Goal: Find specific page/section: Find specific page/section

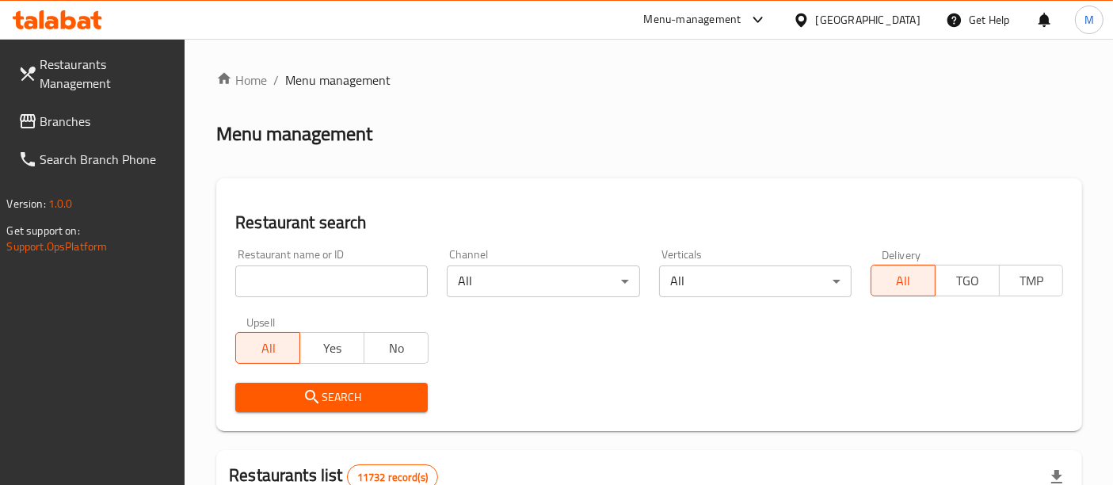
click at [319, 283] on input "search" at bounding box center [331, 281] width 193 height 32
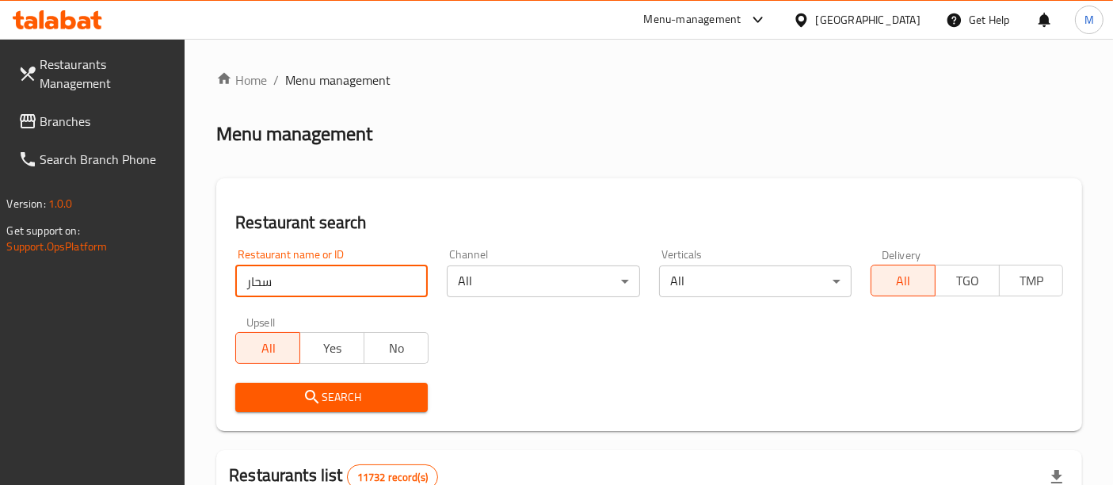
type input "سحار"
click button "Search" at bounding box center [331, 397] width 193 height 29
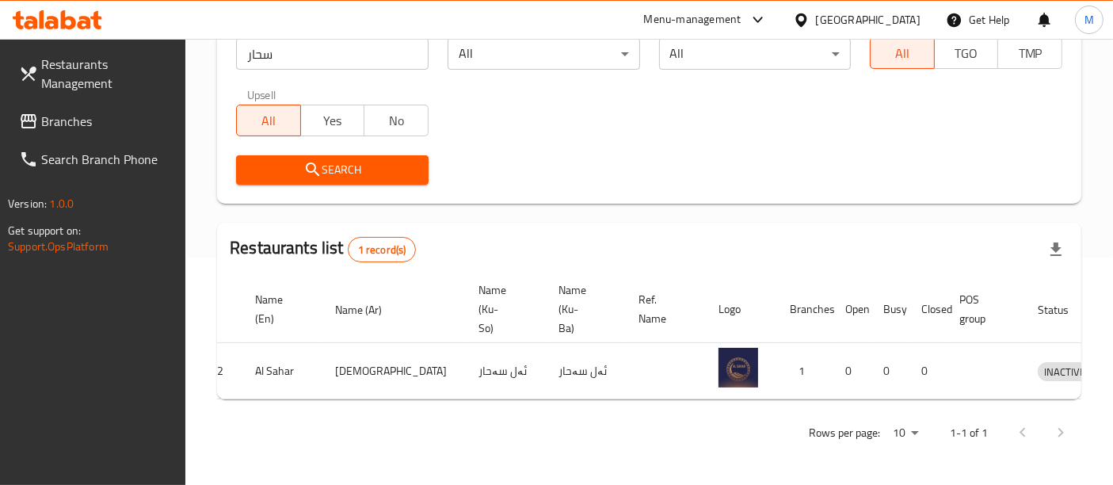
scroll to position [0, 65]
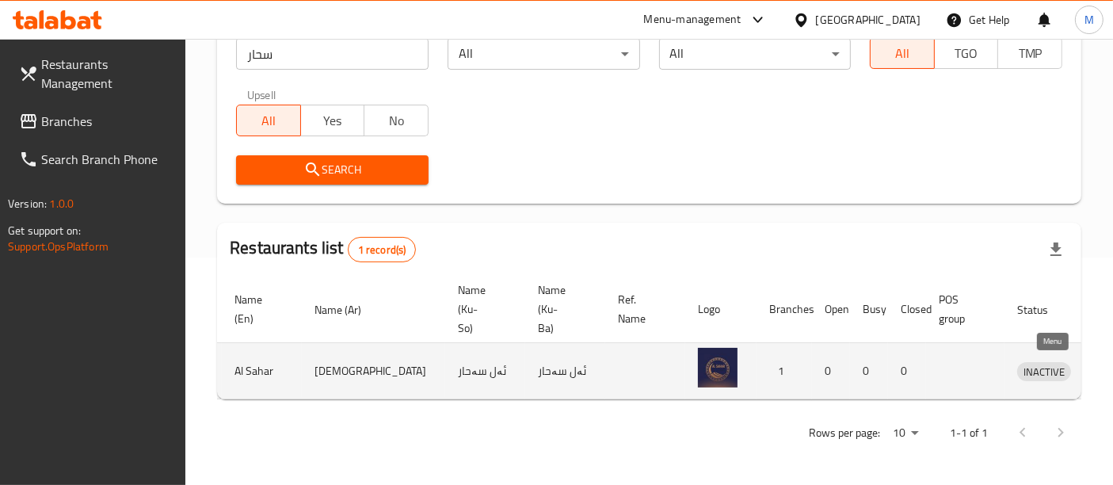
click at [1103, 361] on icon "enhanced table" at bounding box center [1112, 370] width 19 height 19
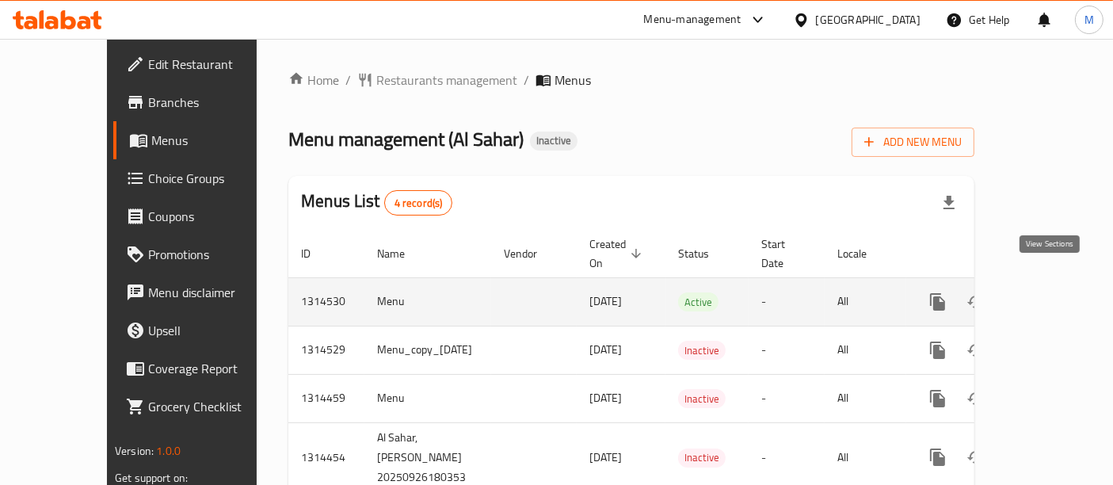
click at [1052, 292] on icon "enhanced table" at bounding box center [1052, 301] width 19 height 19
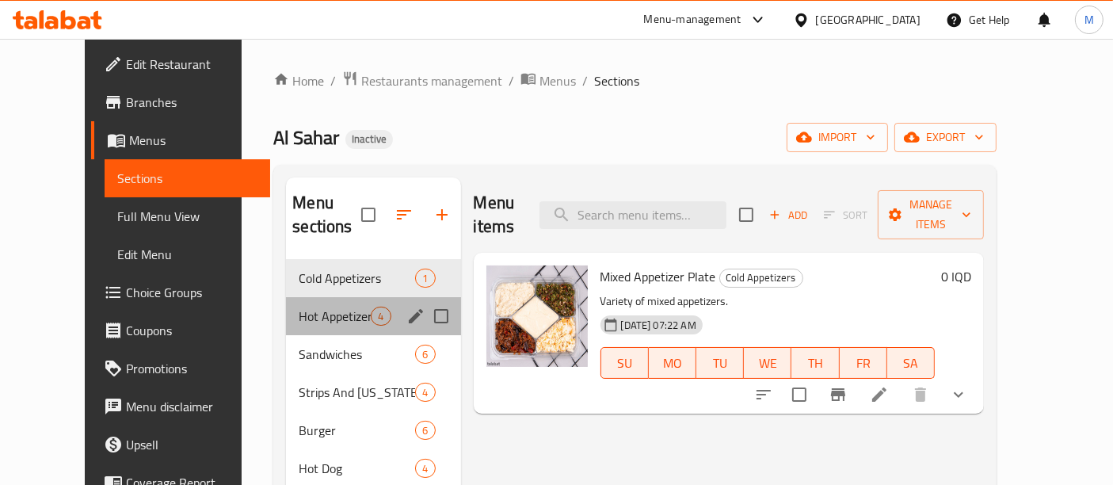
click at [326, 297] on div "Hot Appetizers 4" at bounding box center [373, 316] width 174 height 38
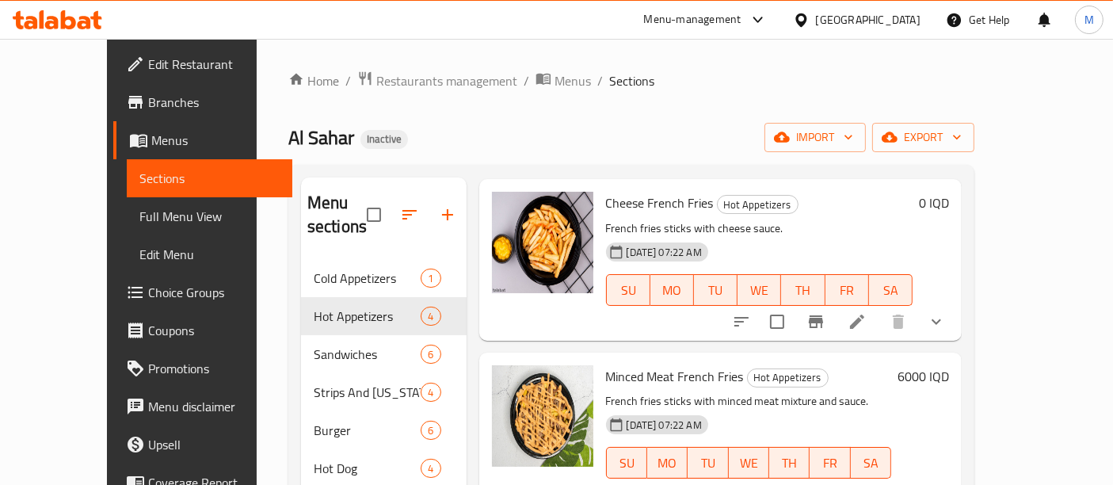
scroll to position [221, 0]
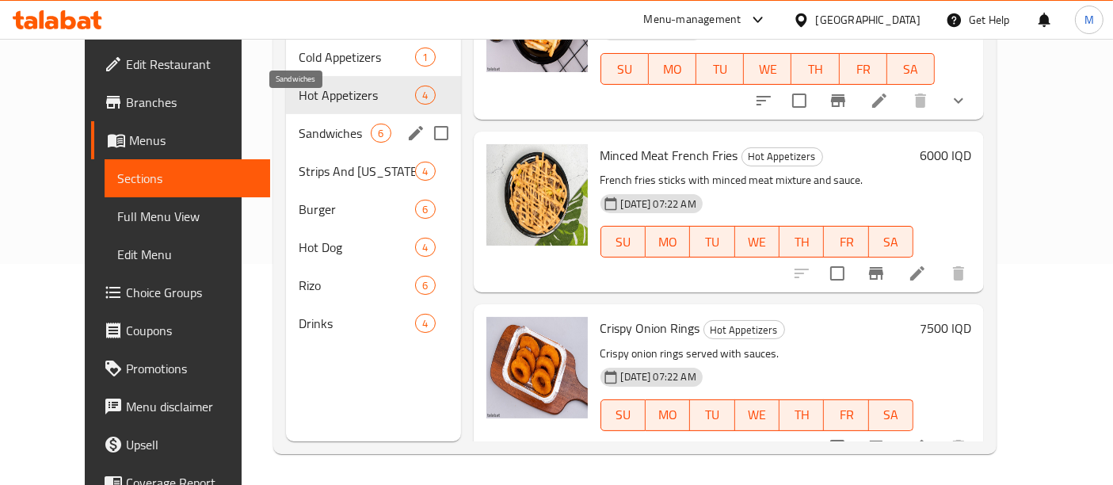
click at [320, 124] on span "Sandwiches" at bounding box center [335, 133] width 72 height 19
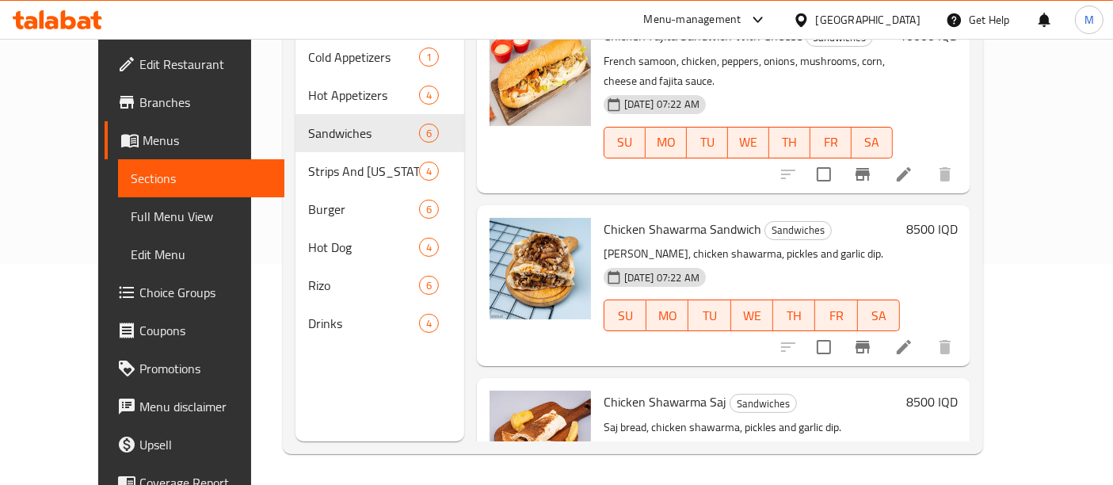
scroll to position [592, 0]
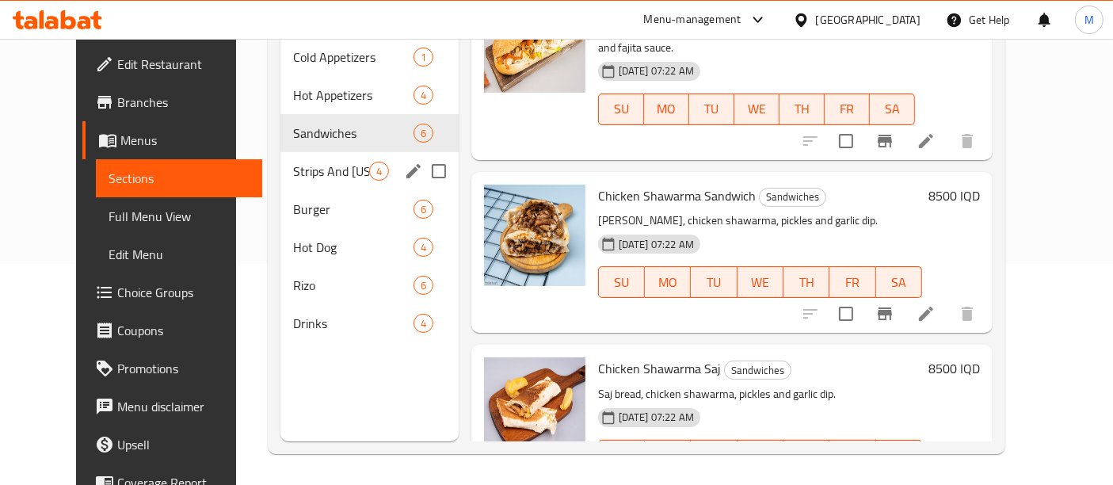
click at [296, 157] on div "Strips And [US_STATE] 4" at bounding box center [369, 171] width 178 height 38
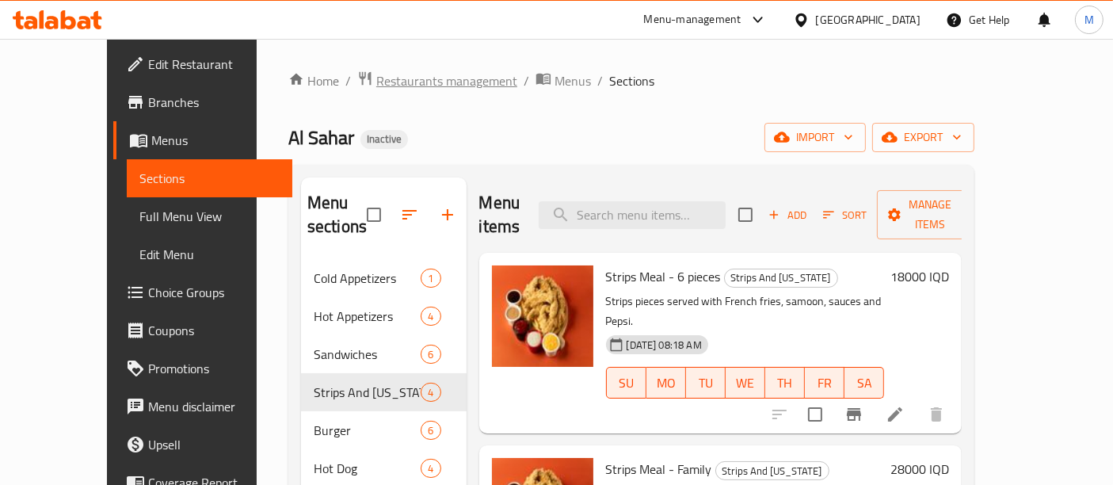
click at [376, 74] on span "Restaurants management" at bounding box center [446, 80] width 141 height 19
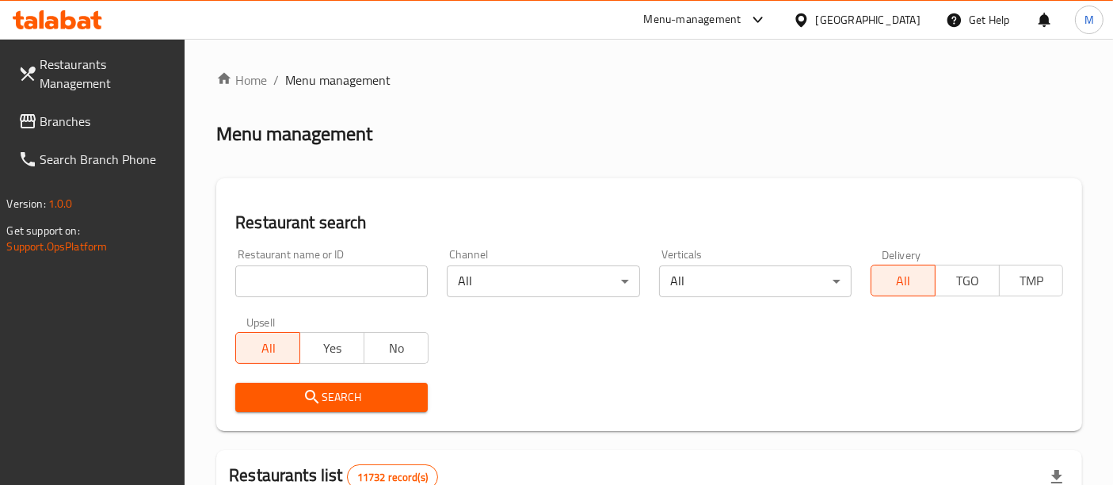
click at [368, 293] on input "search" at bounding box center [331, 281] width 193 height 32
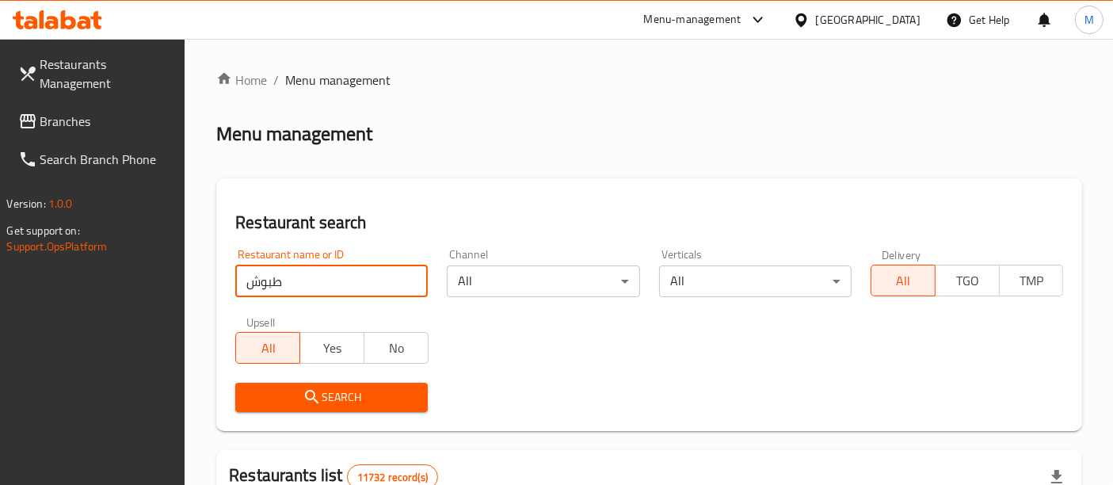
type input "طبوش"
click button "Search" at bounding box center [331, 397] width 193 height 29
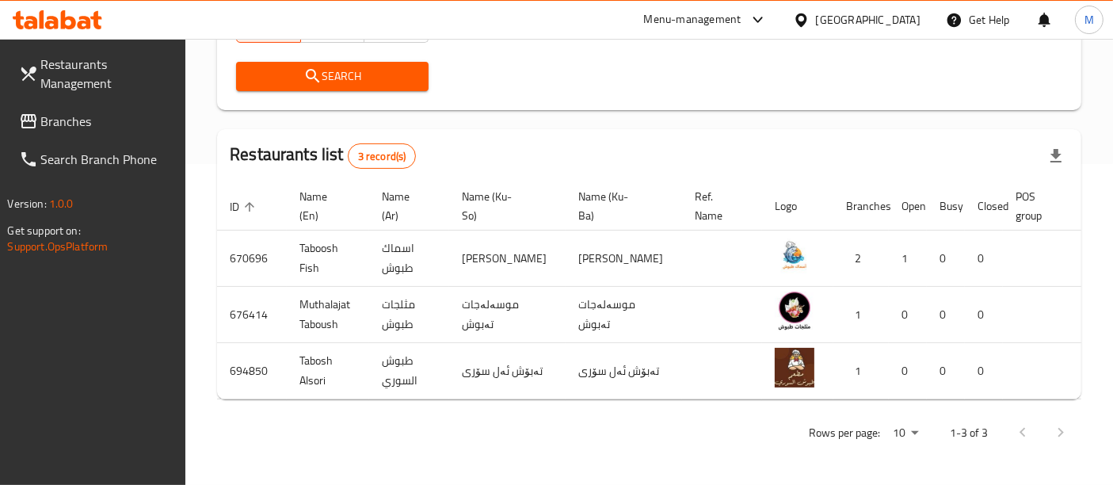
scroll to position [352, 0]
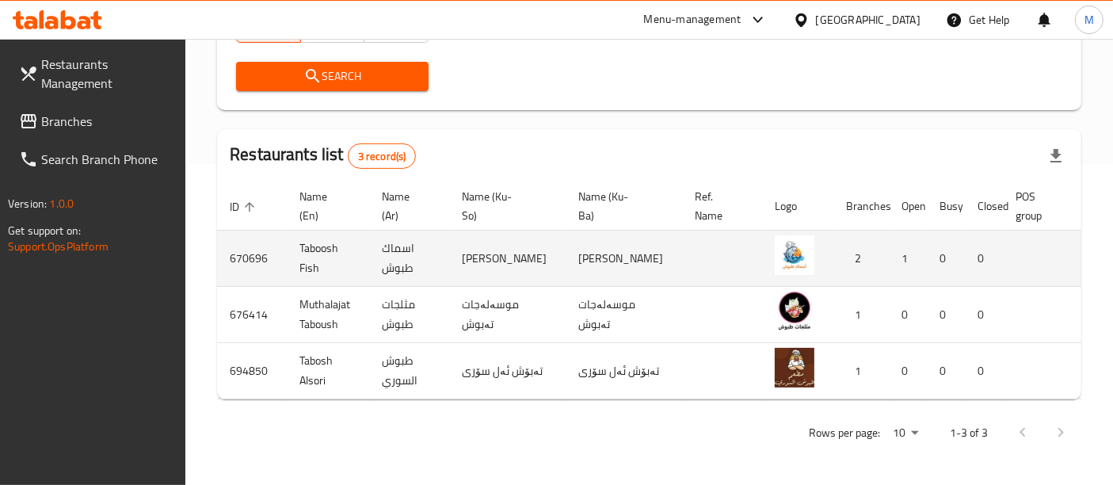
click at [246, 247] on td "670696" at bounding box center [252, 259] width 70 height 56
copy td "670696"
